Goal: Information Seeking & Learning: Learn about a topic

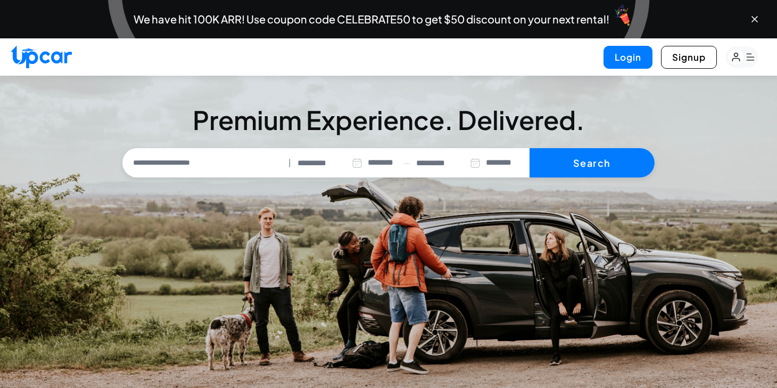
select select "********"
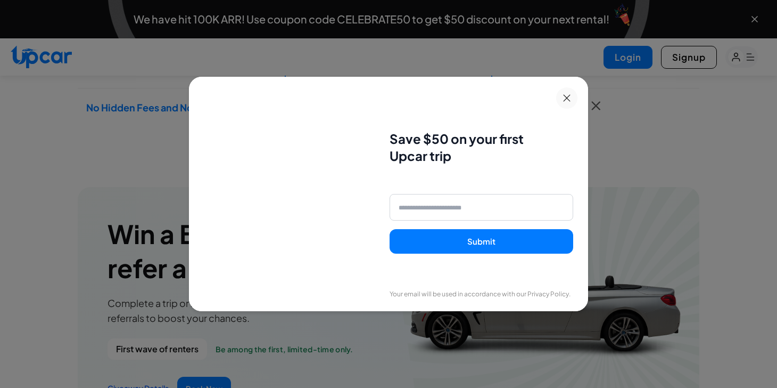
scroll to position [1102, 0]
click at [564, 97] on icon at bounding box center [566, 97] width 7 height 7
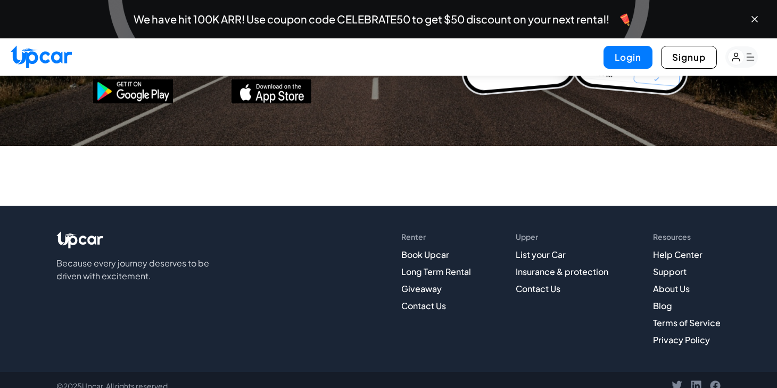
scroll to position [4171, 0]
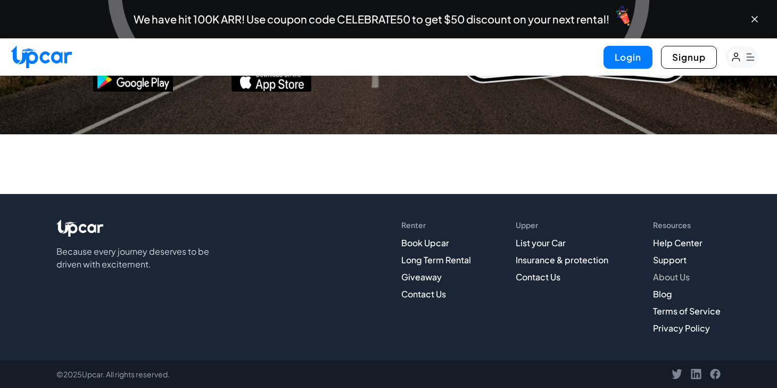
click at [679, 278] on link "About Us" at bounding box center [671, 276] width 37 height 11
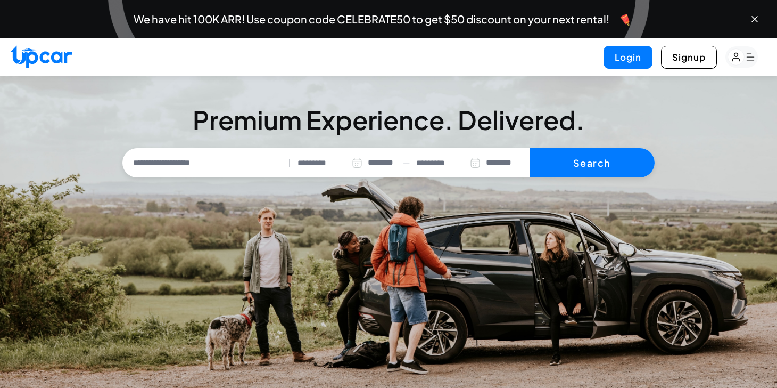
select select "********"
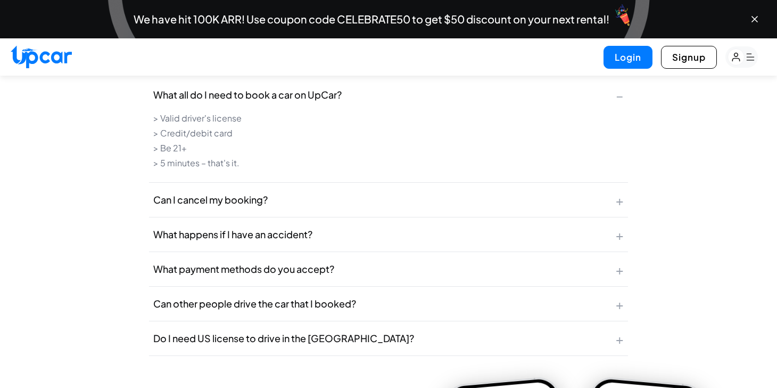
scroll to position [3651, 0]
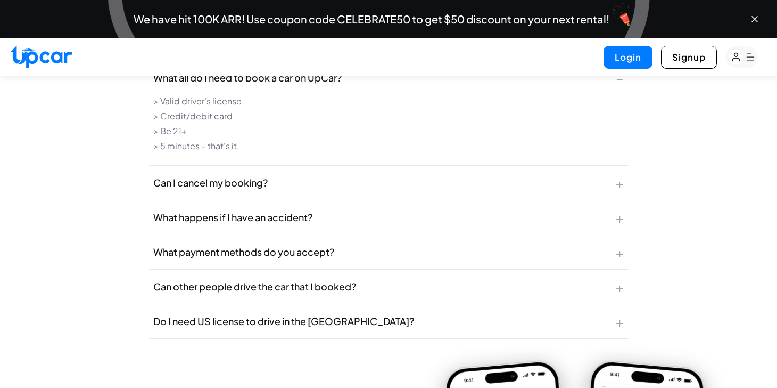
click at [621, 209] on span "+" at bounding box center [620, 217] width 8 height 17
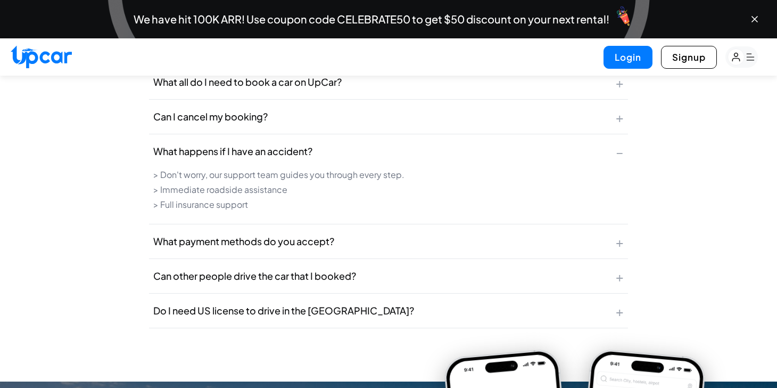
scroll to position [3645, 0]
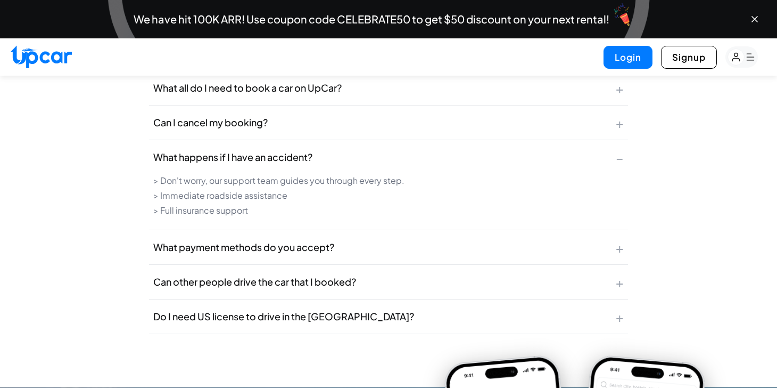
click at [619, 230] on button "What payment methods do you accept? +" at bounding box center [388, 247] width 479 height 34
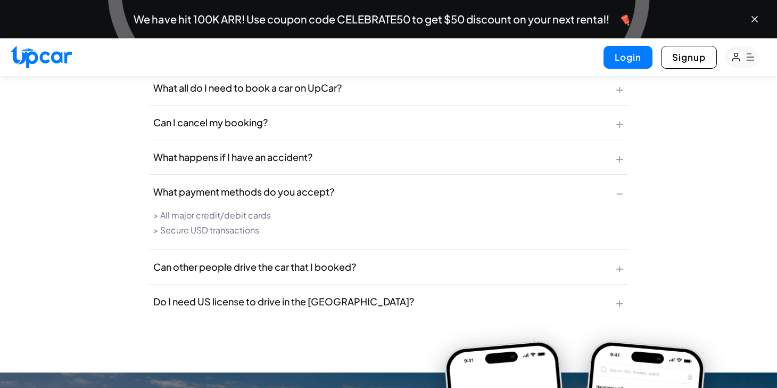
scroll to position [3644, 0]
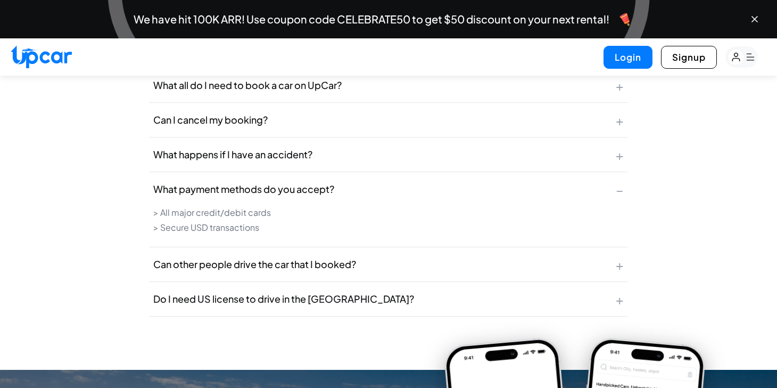
click at [617, 180] on span "−" at bounding box center [620, 188] width 8 height 17
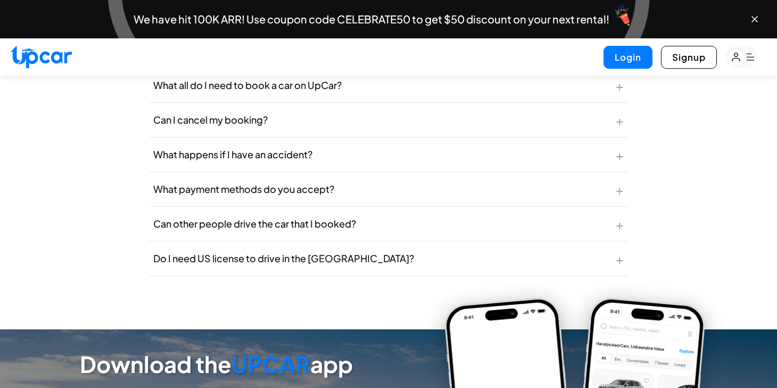
click at [625, 241] on button "Do I need US license to drive in the [GEOGRAPHIC_DATA]? +" at bounding box center [388, 258] width 479 height 34
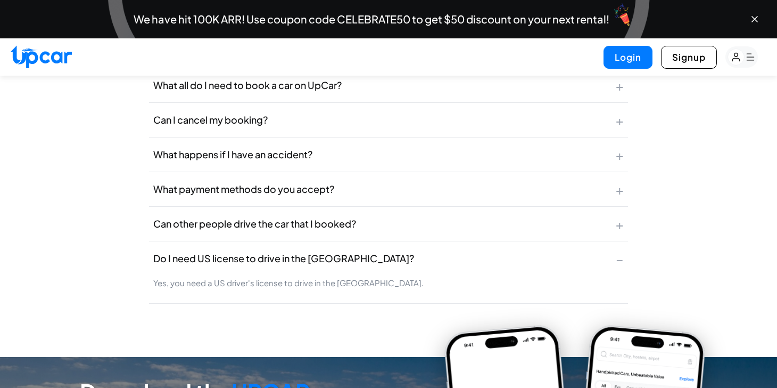
click at [621, 250] on span "−" at bounding box center [620, 258] width 8 height 17
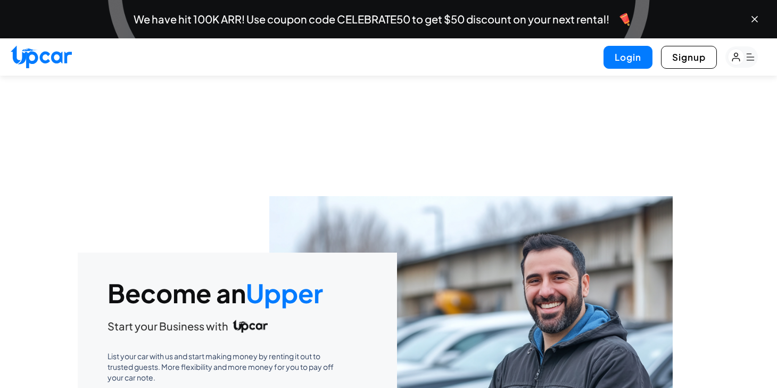
scroll to position [3108, 0]
